Goal: Navigation & Orientation: Find specific page/section

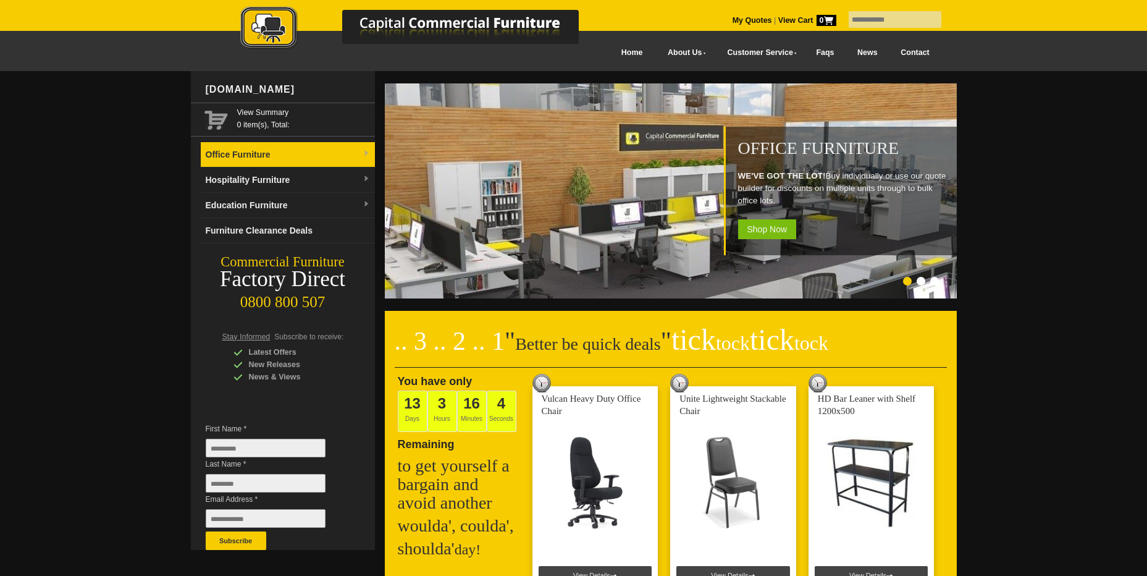
click at [362, 151] on link "Office Furniture" at bounding box center [288, 154] width 174 height 25
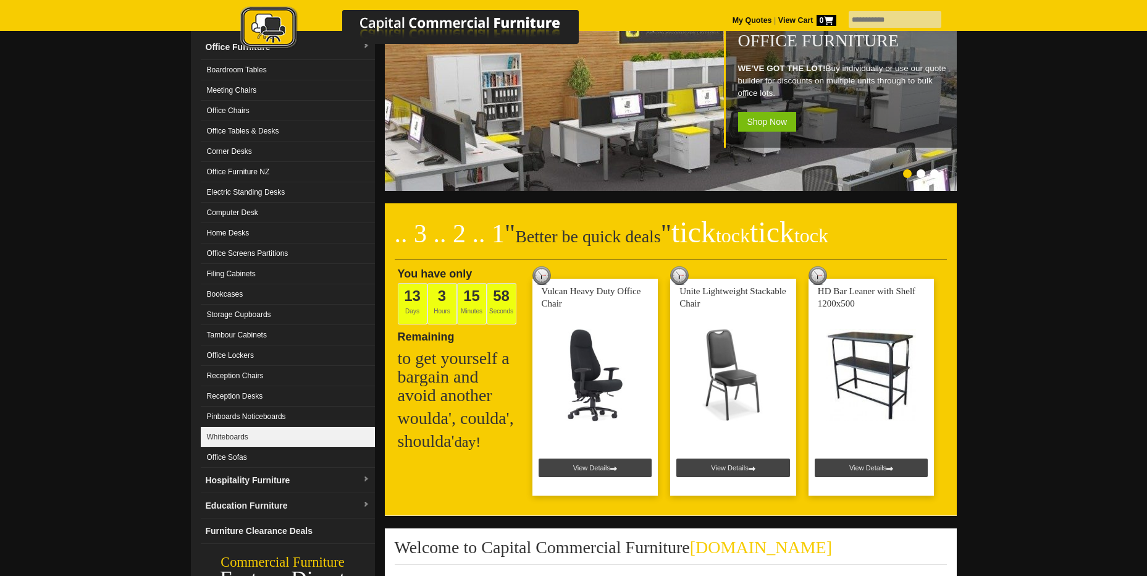
scroll to position [124, 0]
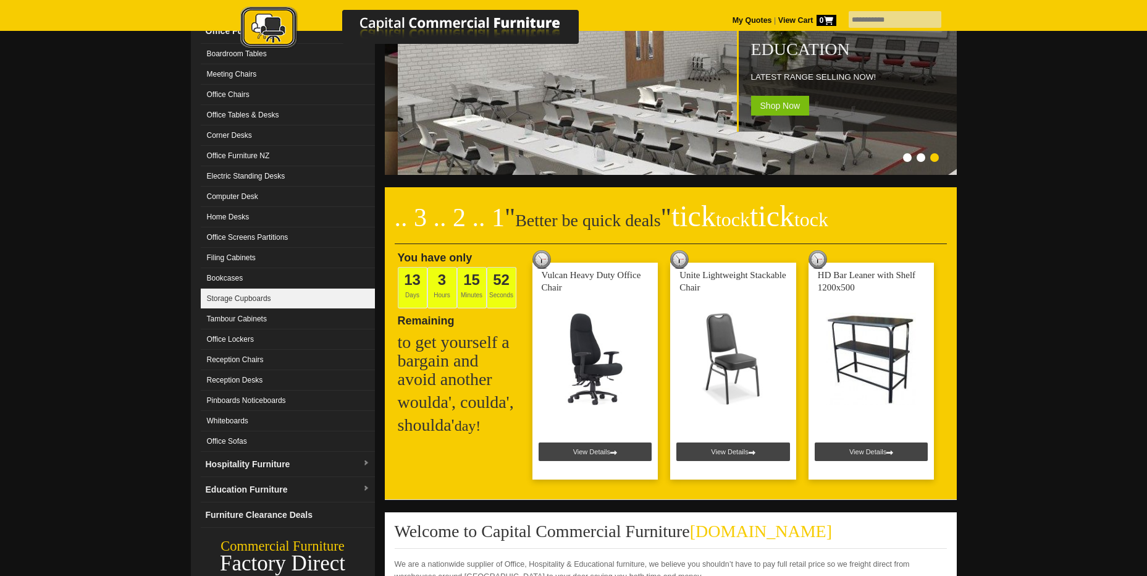
click at [255, 297] on link "Storage Cupboards" at bounding box center [288, 299] width 174 height 20
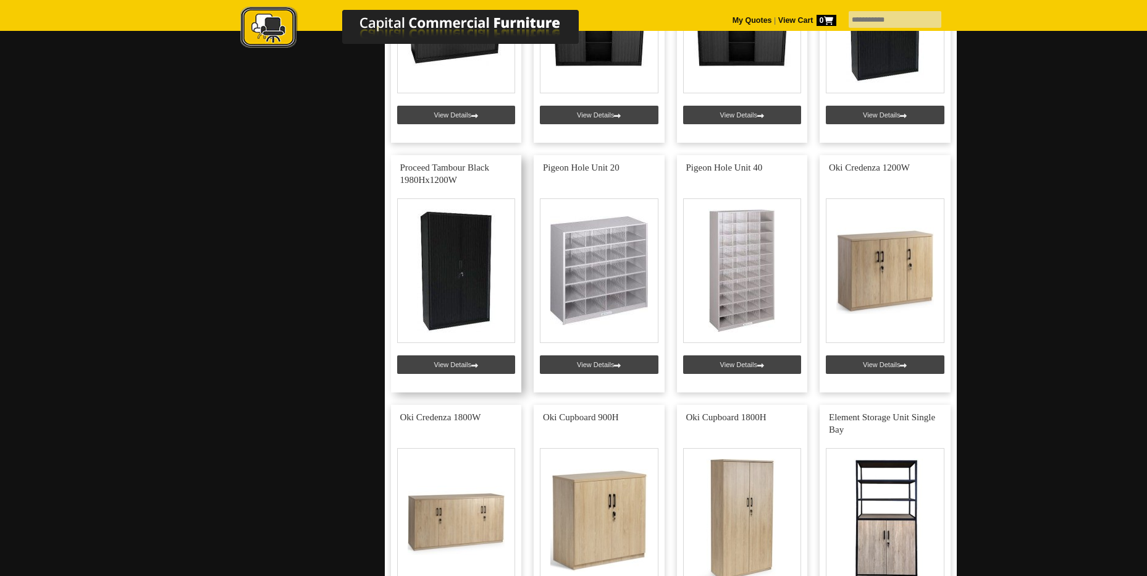
scroll to position [2224, 0]
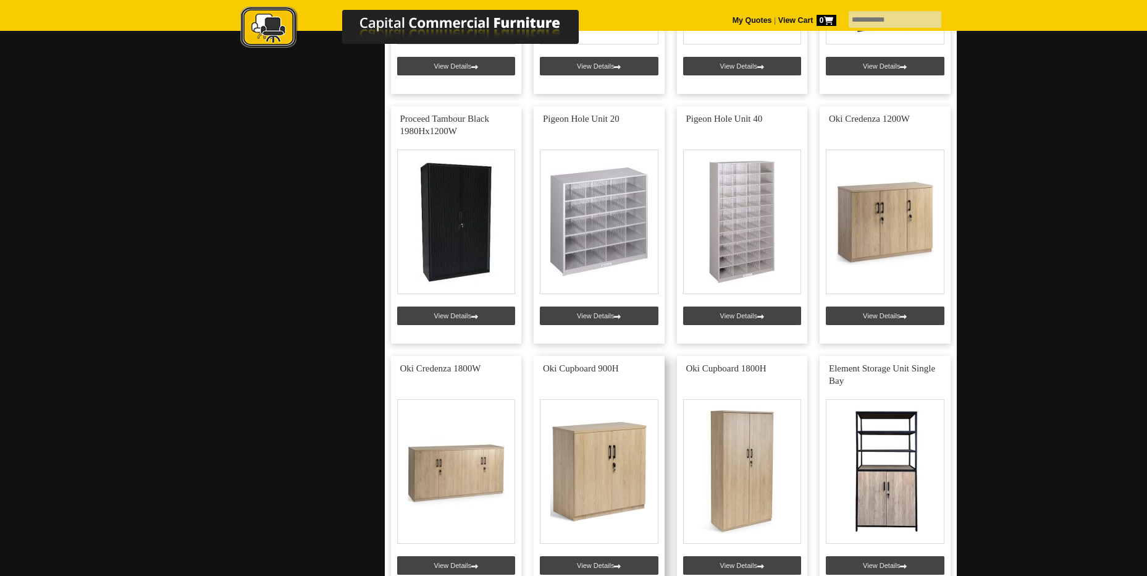
click at [596, 563] on link at bounding box center [599, 474] width 131 height 237
